Goal: Task Accomplishment & Management: Use online tool/utility

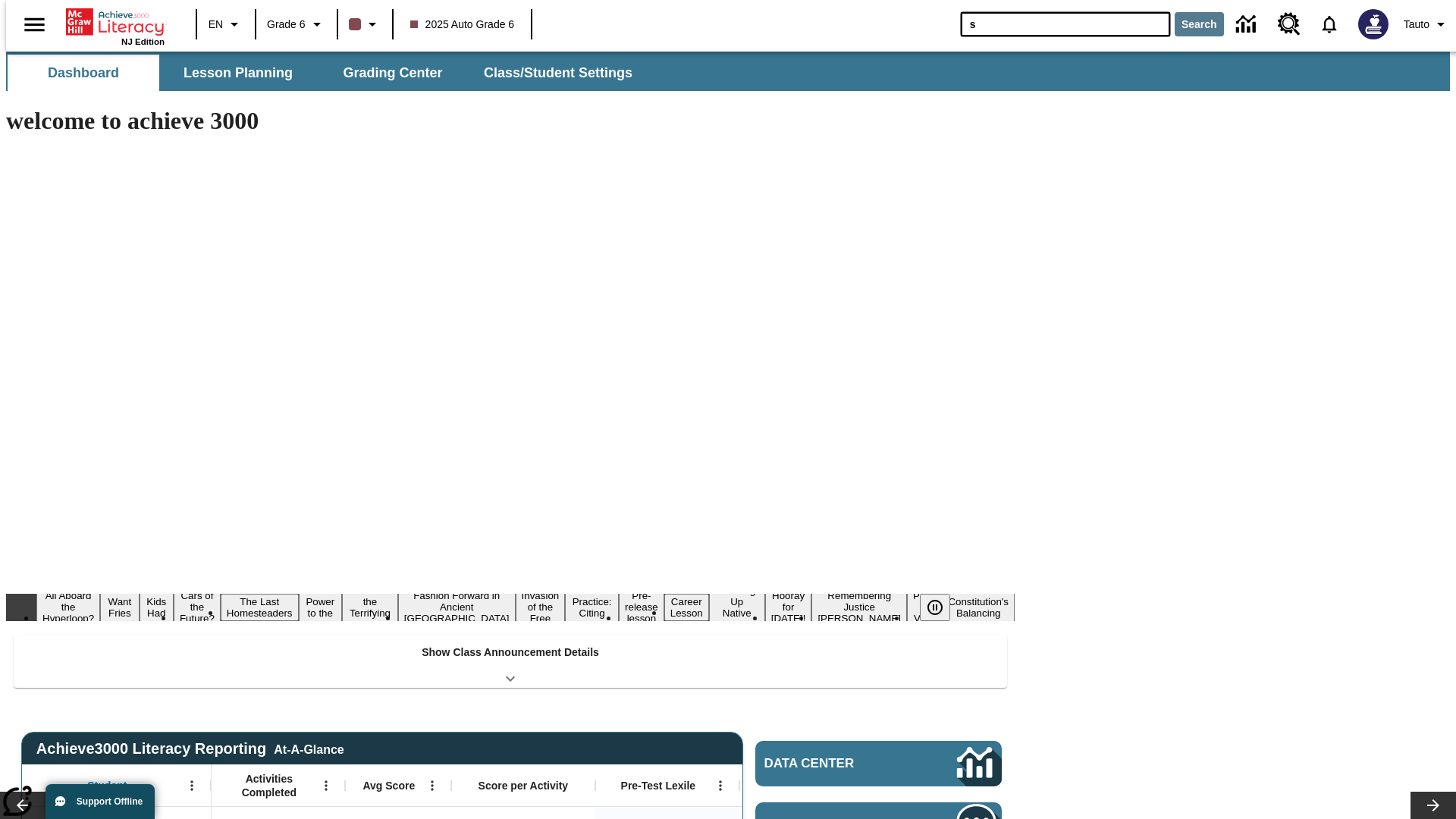
type input "s"
click at [1190, 24] on button "Search" at bounding box center [1199, 24] width 49 height 24
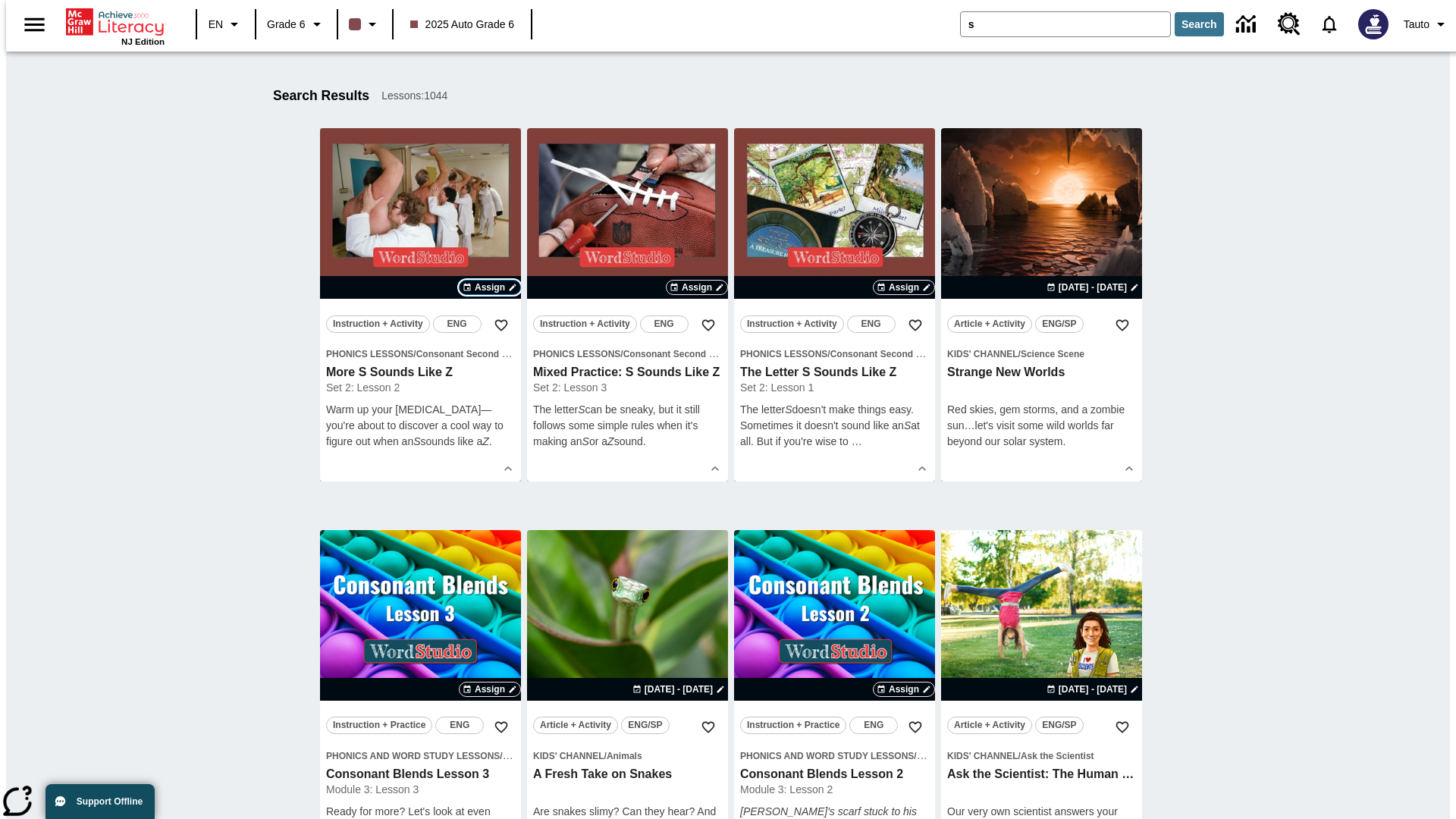
click at [490, 288] on span "Assign" at bounding box center [490, 287] width 30 height 14
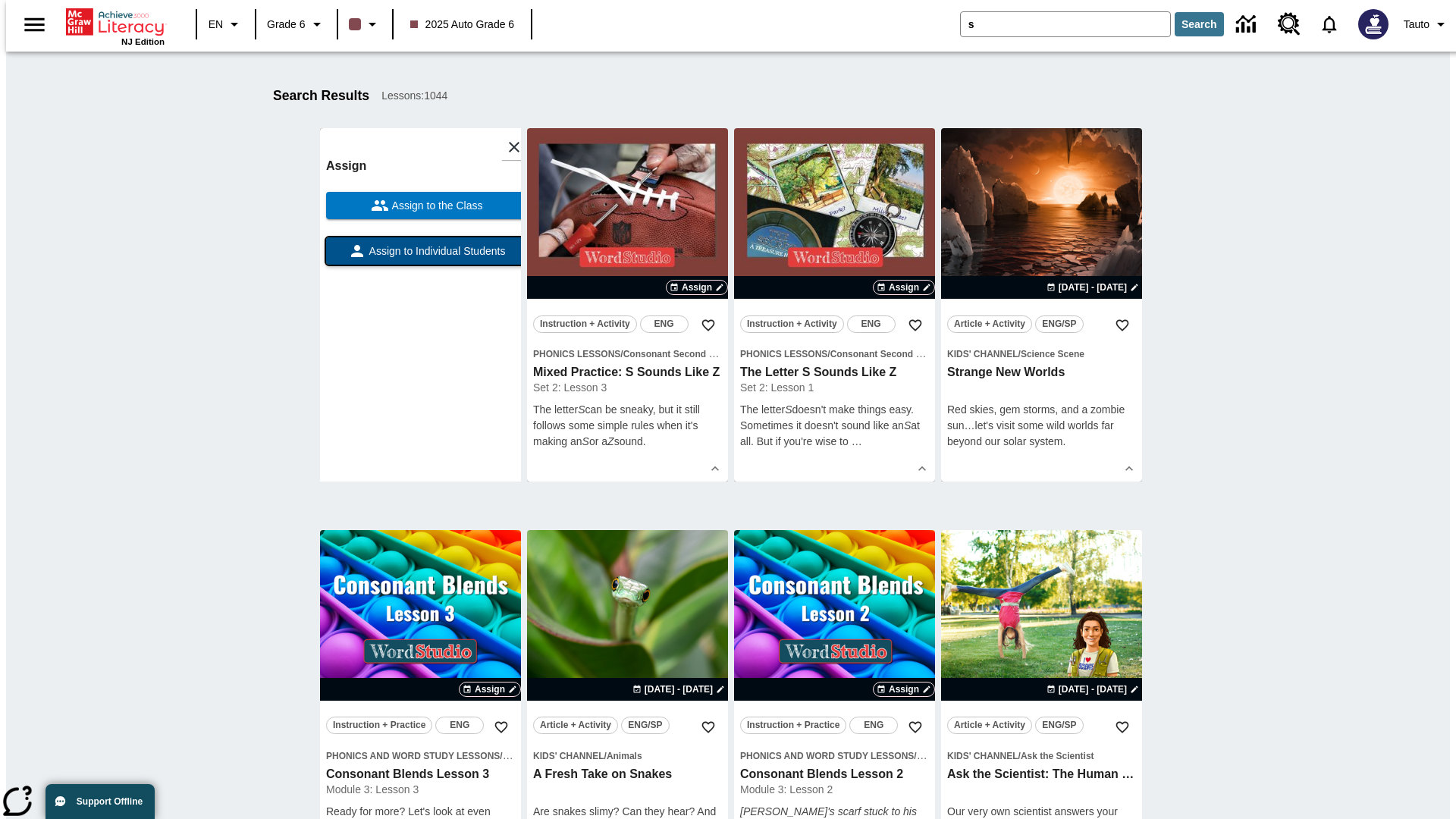
click at [420, 258] on span "Assign to Individual Students" at bounding box center [435, 251] width 140 height 16
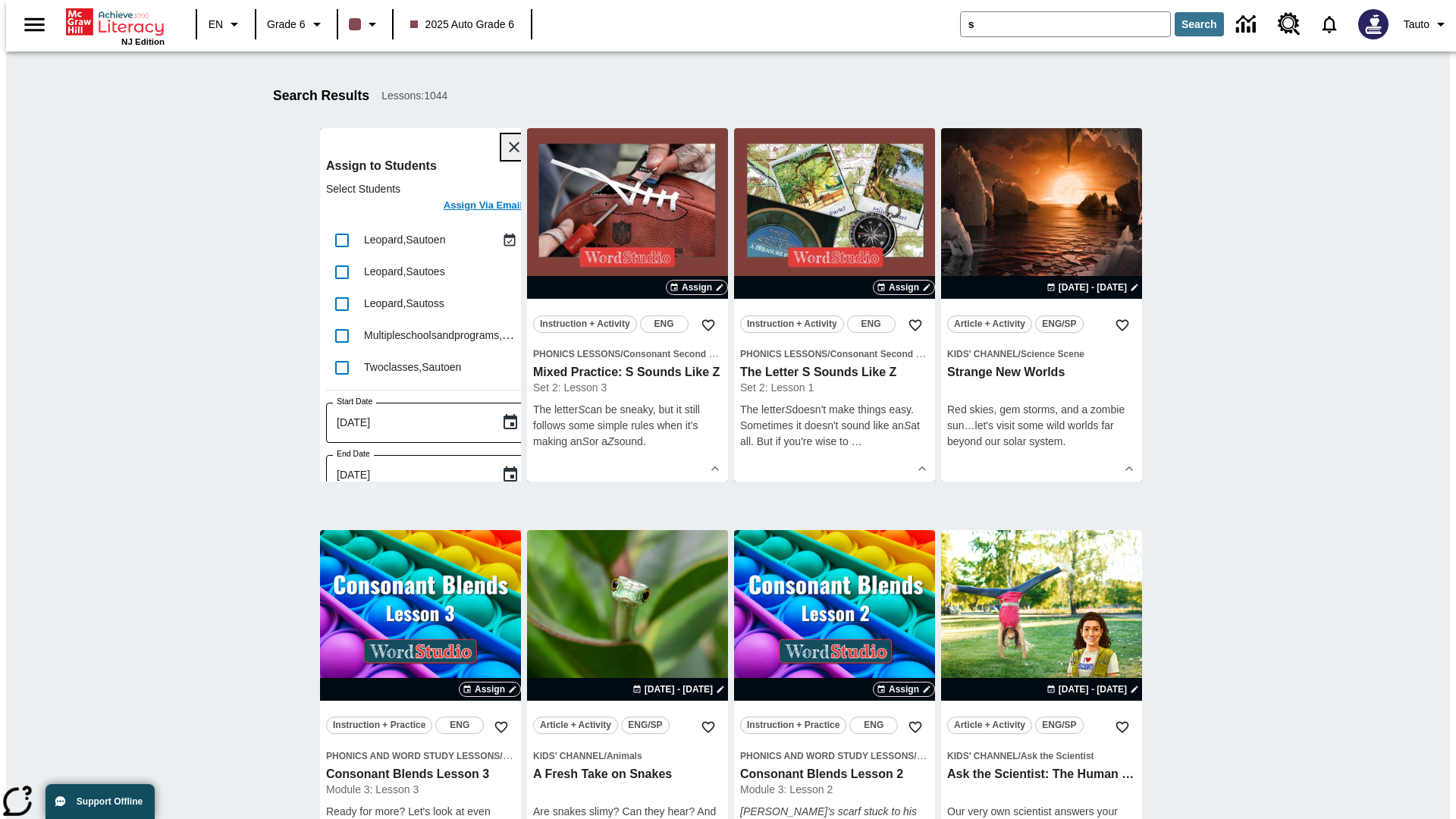
click at [509, 148] on icon "Close" at bounding box center [514, 147] width 10 height 10
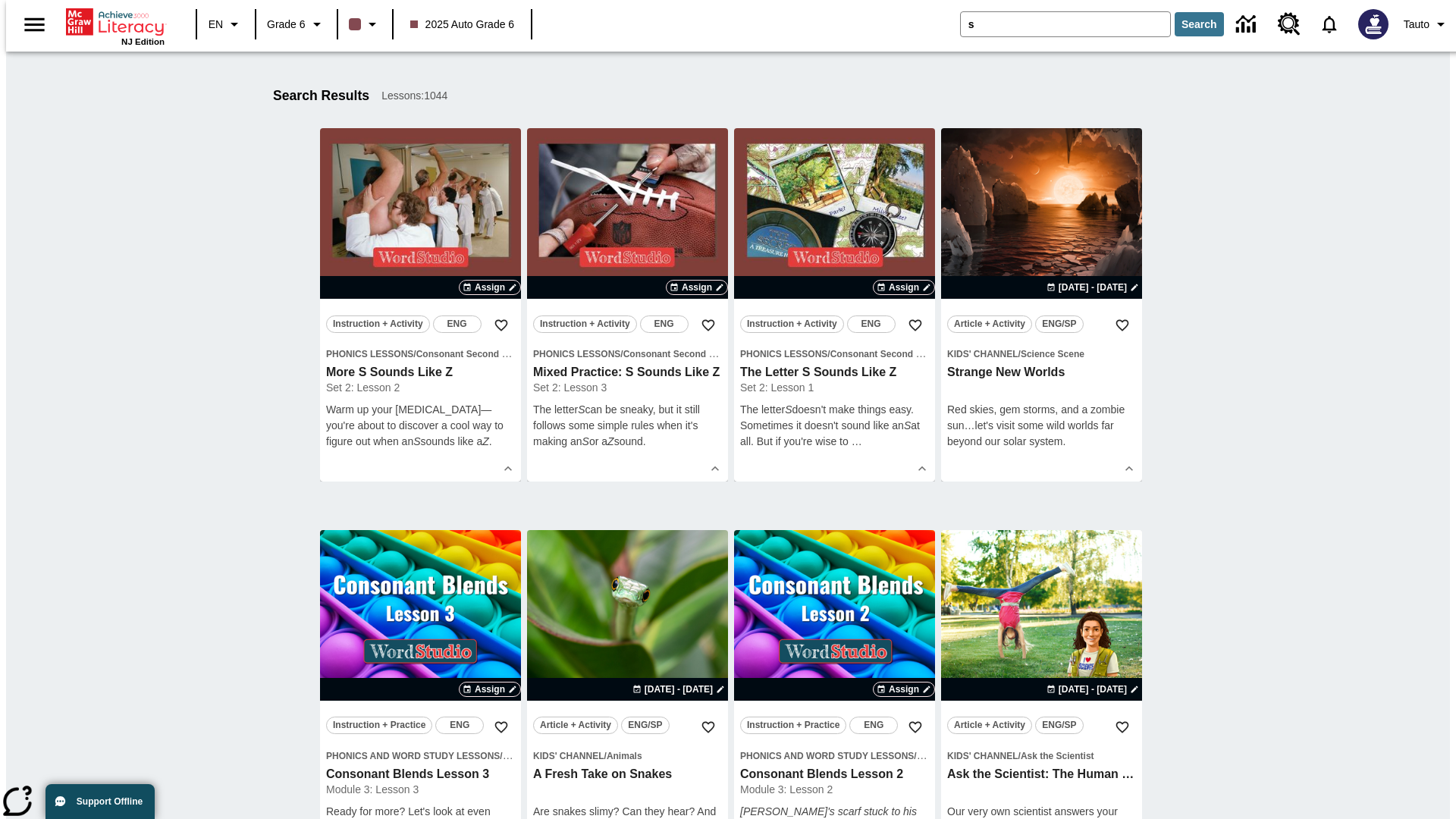
scroll to position [280, 0]
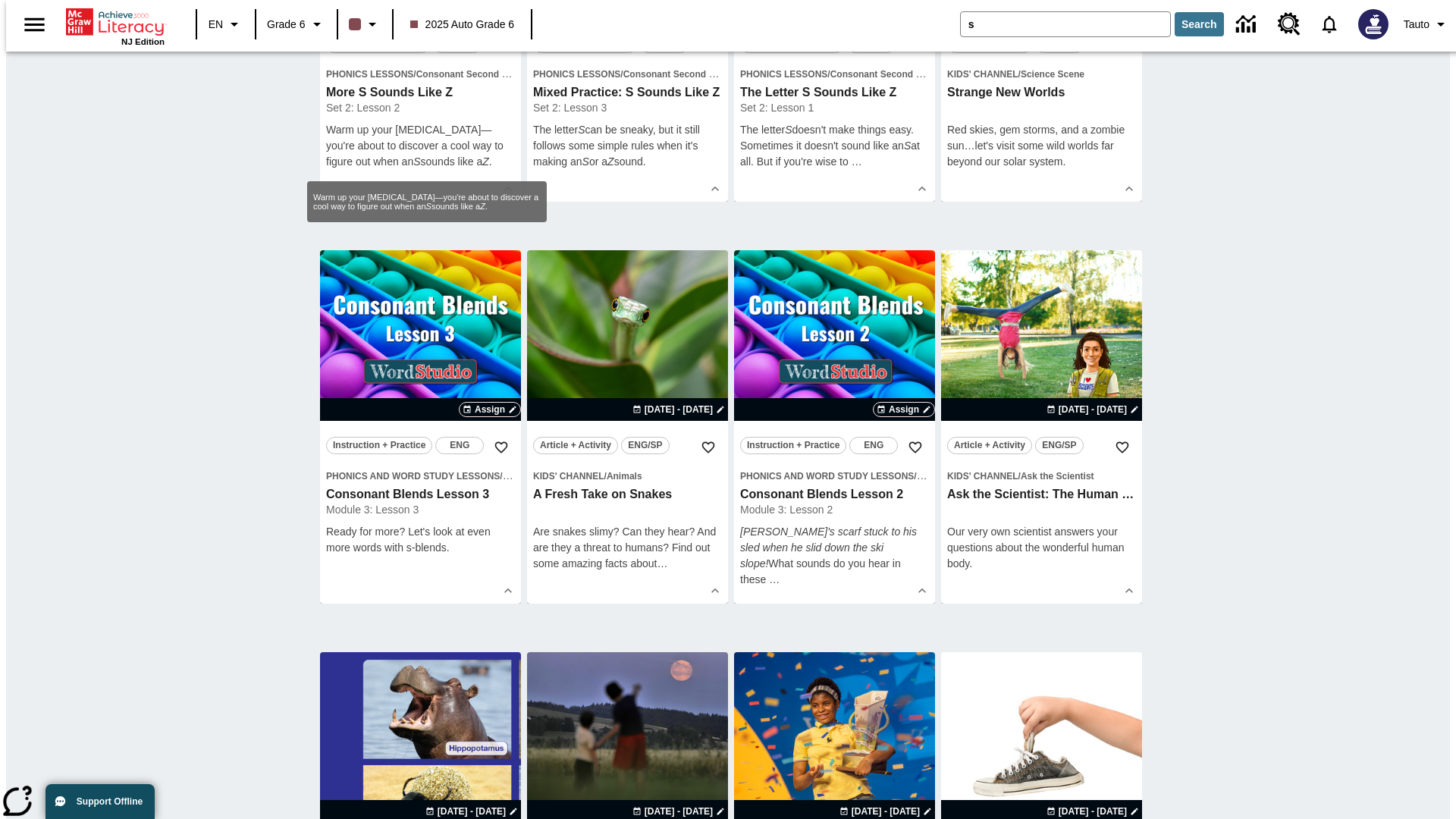
click at [490, 14] on span "Assign" at bounding box center [490, 7] width 30 height 14
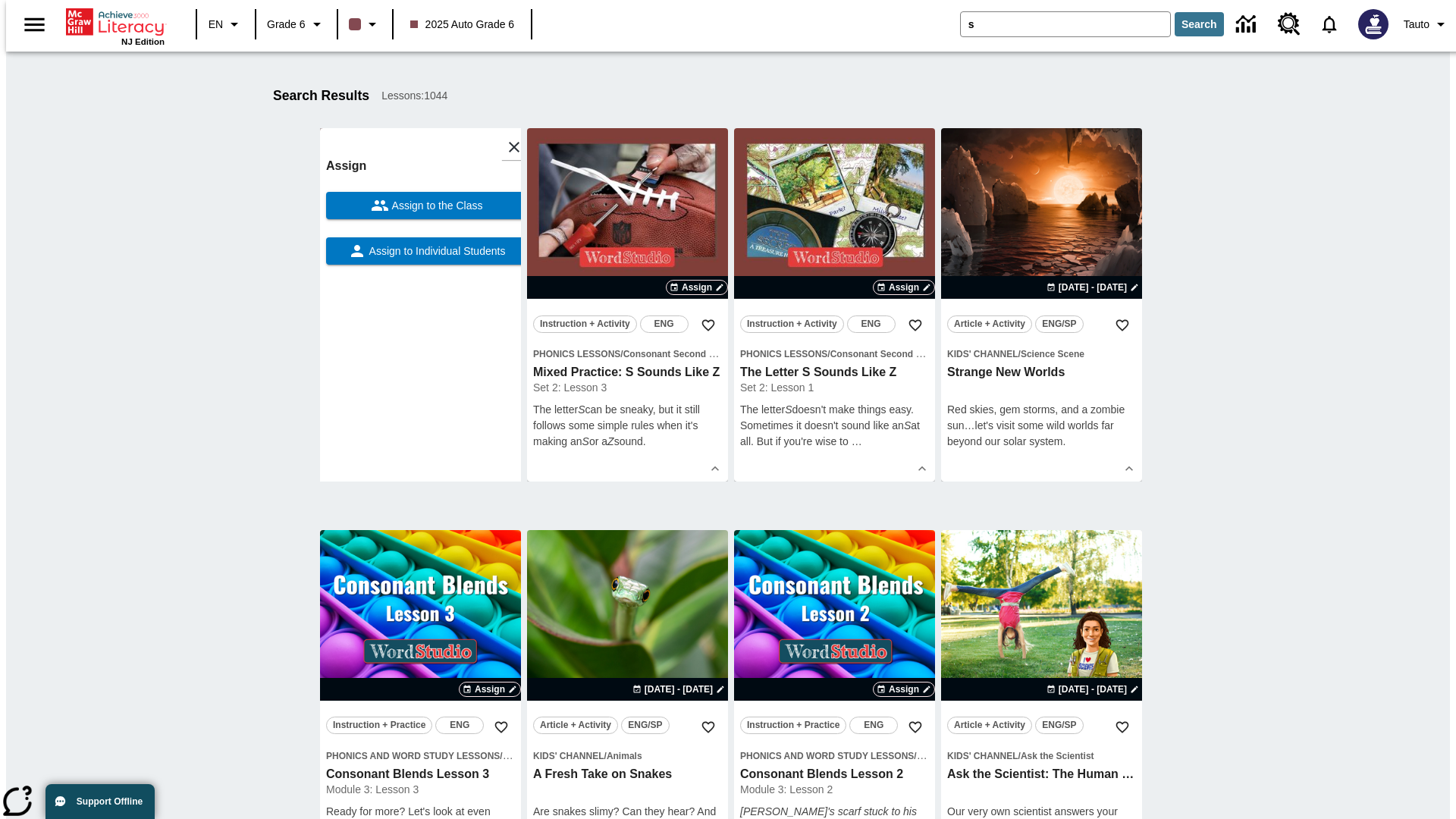
scroll to position [192, 0]
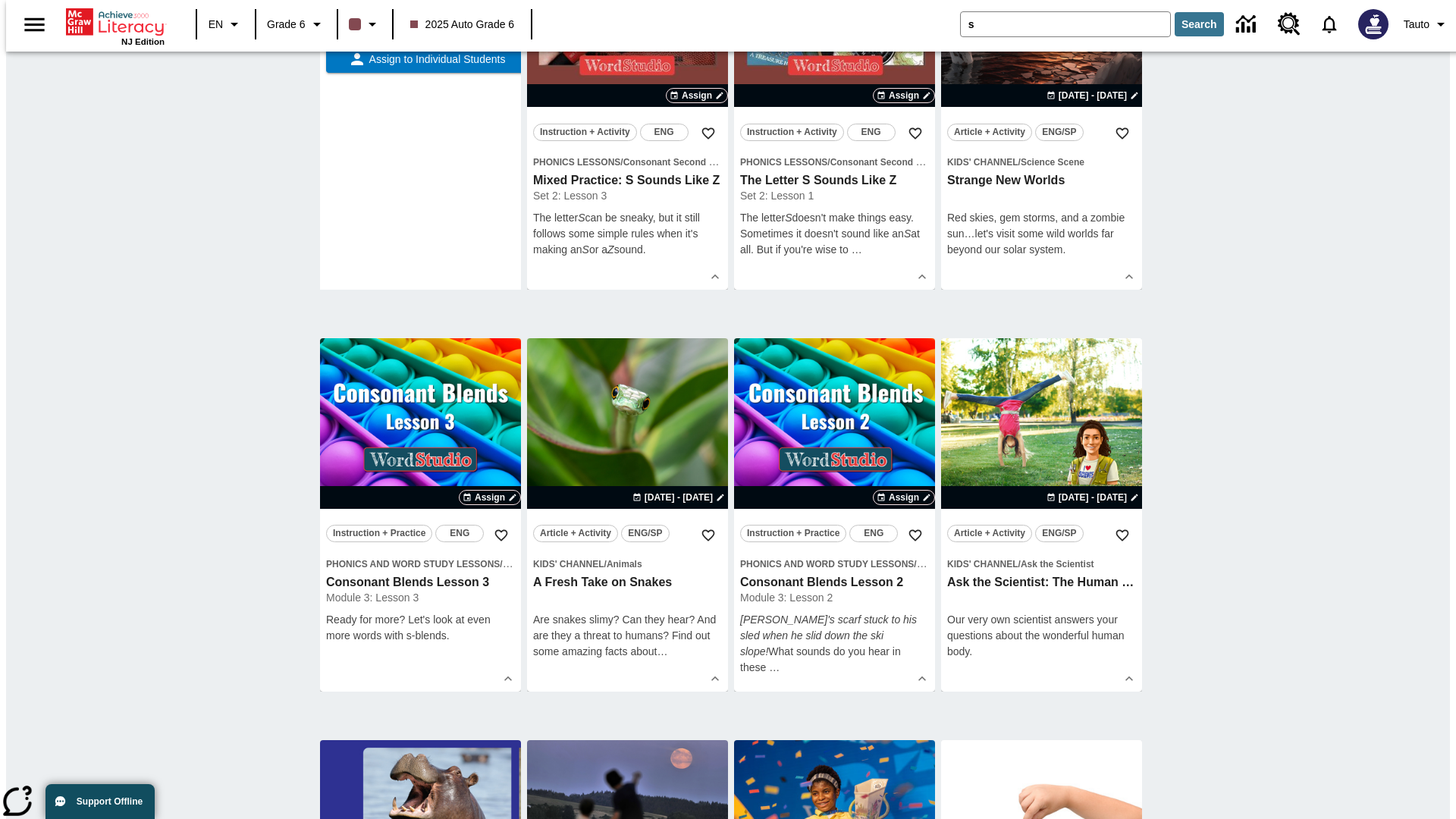
click at [420, 22] on span "Assign to the Class" at bounding box center [436, 14] width 94 height 16
